Goal: Connect with others: Connect with others

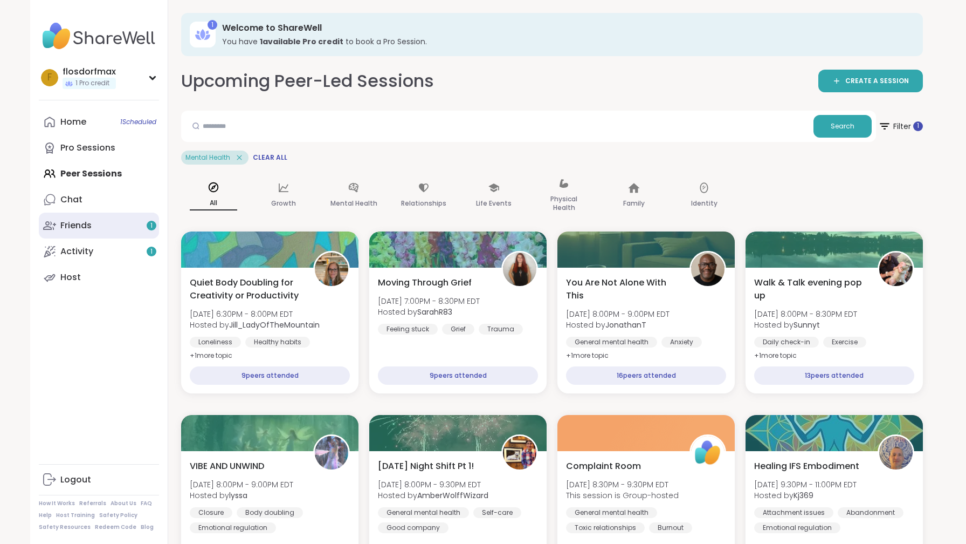
scroll to position [3592, 0]
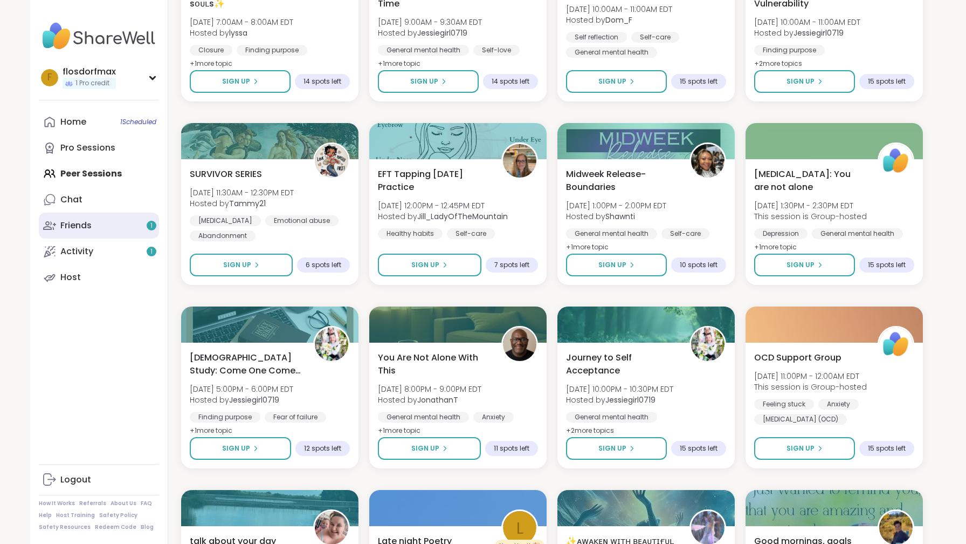
click at [116, 231] on link "Friends 1" at bounding box center [99, 225] width 120 height 26
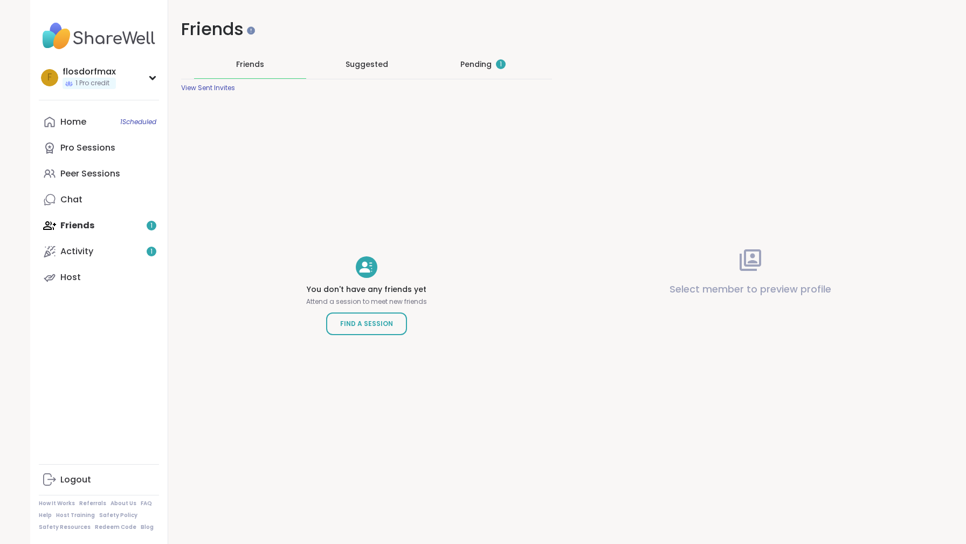
click at [475, 63] on div "Pending 1" at bounding box center [482, 64] width 45 height 11
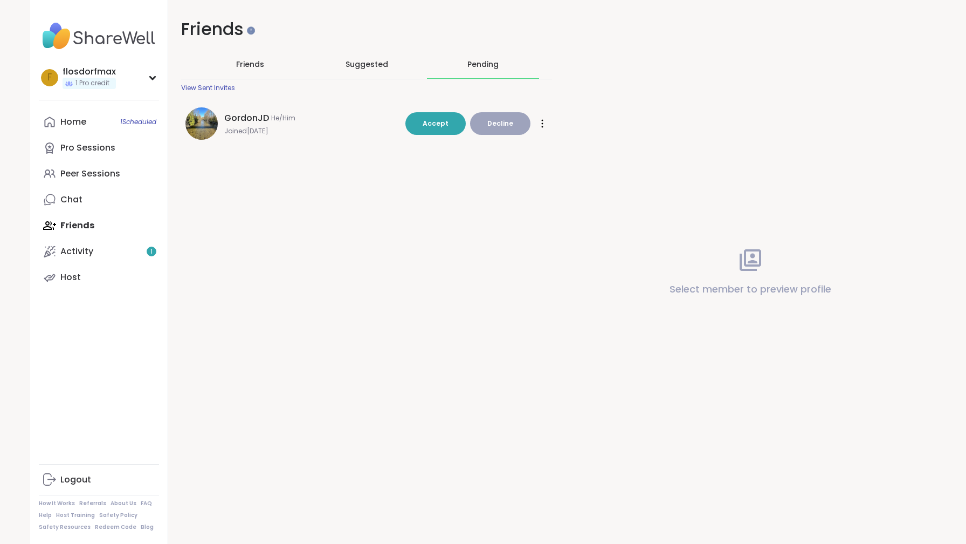
click at [447, 120] on span "Accept" at bounding box center [436, 123] width 26 height 9
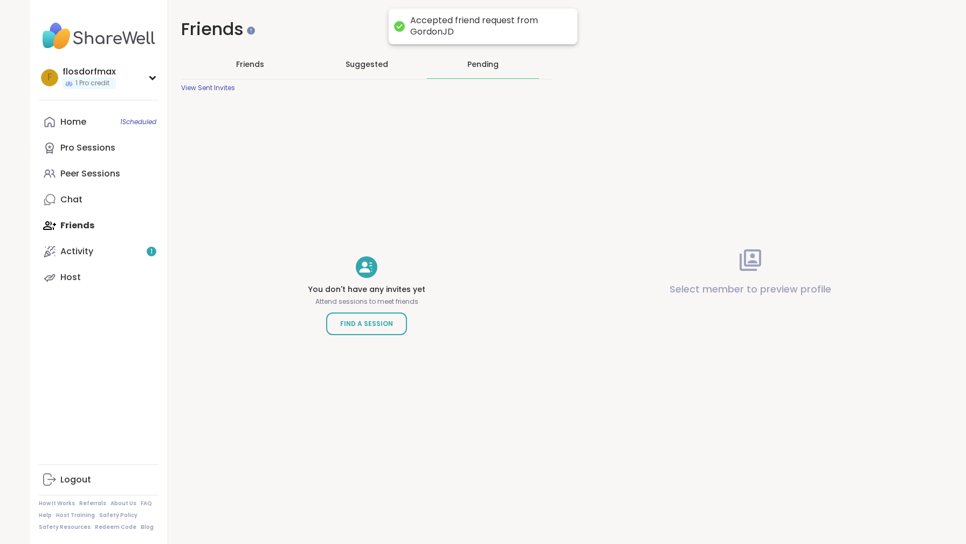
click at [235, 67] on div "Friends" at bounding box center [250, 64] width 112 height 28
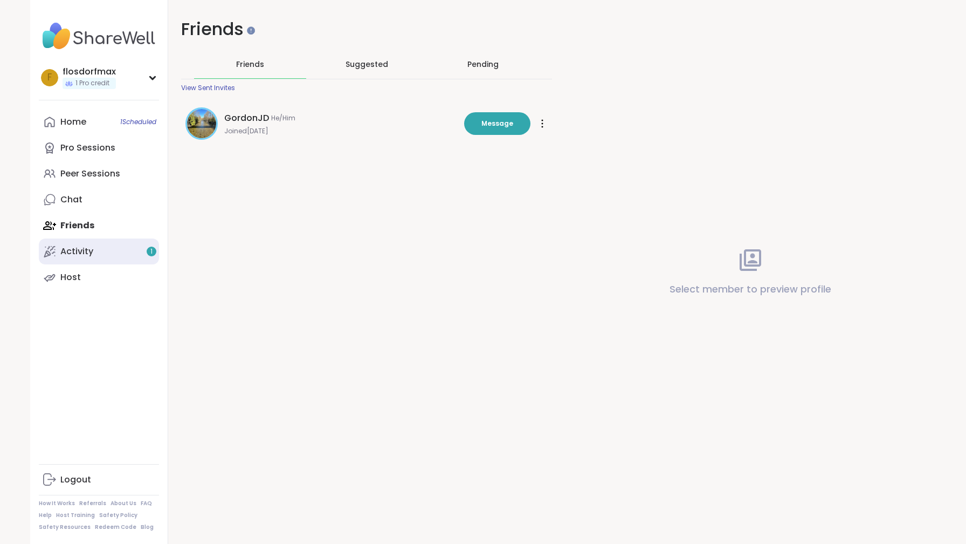
click at [121, 252] on link "Activity 1" at bounding box center [99, 251] width 120 height 26
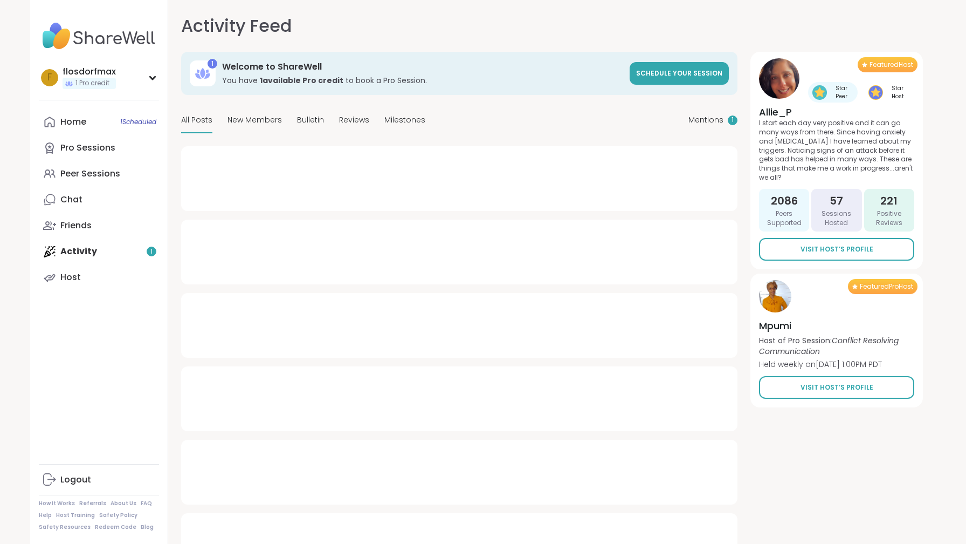
type textarea "*"
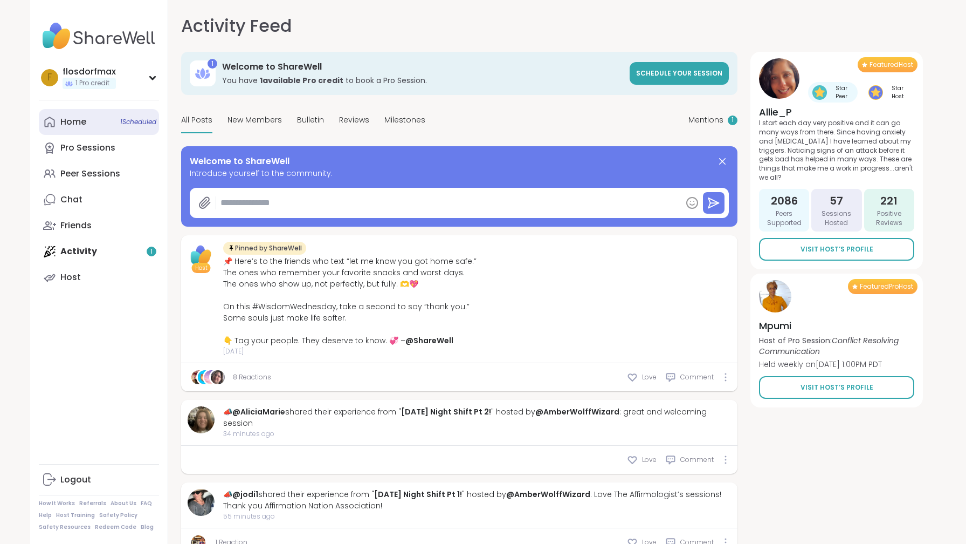
click at [99, 126] on link "Home 1 Scheduled" at bounding box center [99, 122] width 120 height 26
